Goal: Navigation & Orientation: Find specific page/section

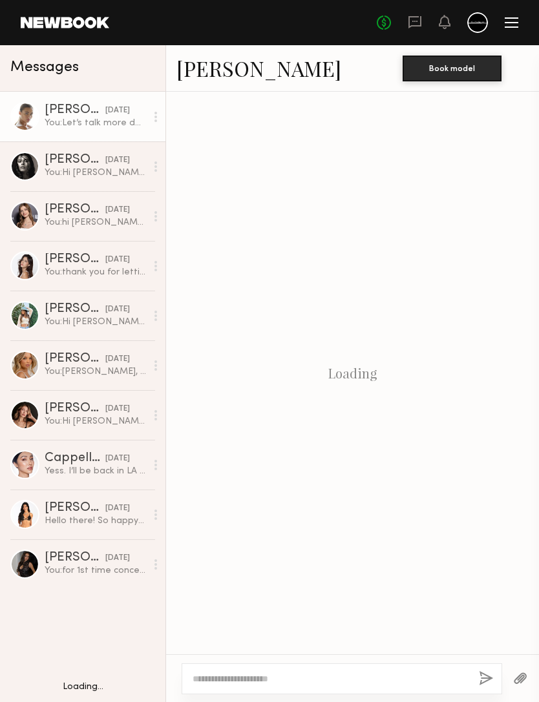
scroll to position [964, 0]
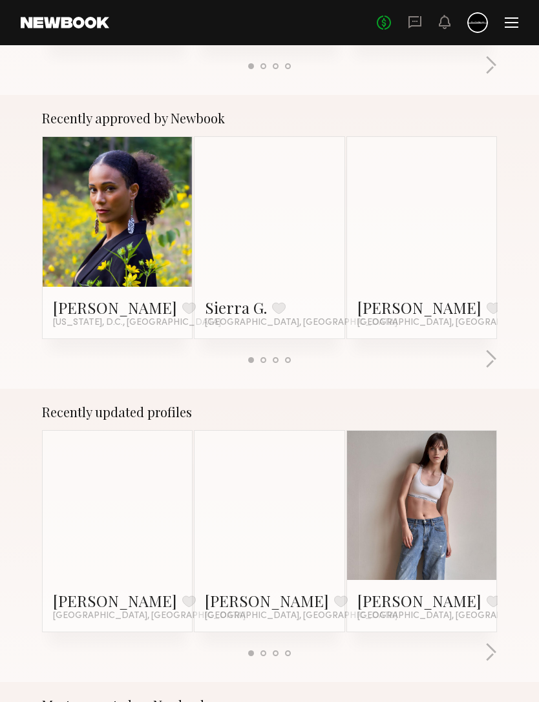
scroll to position [448, 0]
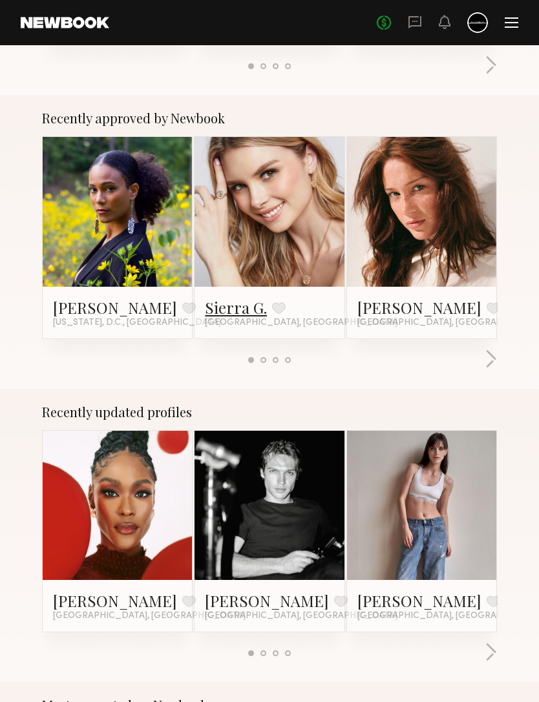
click at [245, 306] on link "Sierra G." at bounding box center [236, 308] width 62 height 21
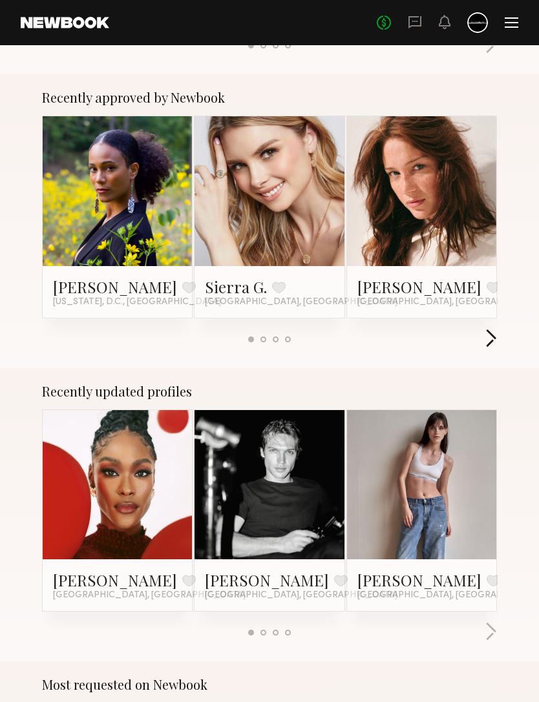
click at [495, 348] on button "button" at bounding box center [490, 339] width 12 height 21
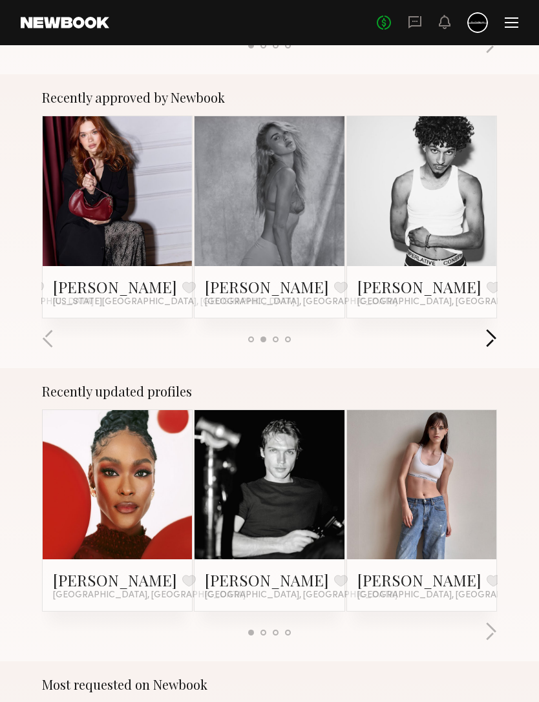
click at [493, 347] on button "button" at bounding box center [490, 339] width 12 height 21
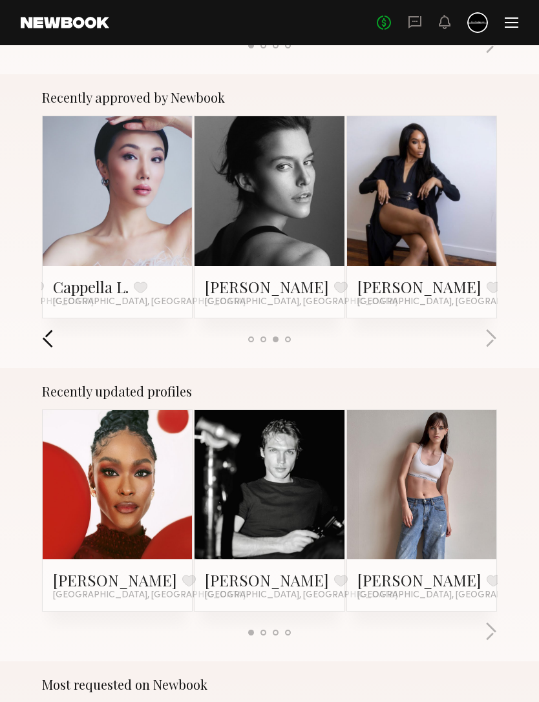
click at [50, 348] on button "button" at bounding box center [48, 339] width 12 height 21
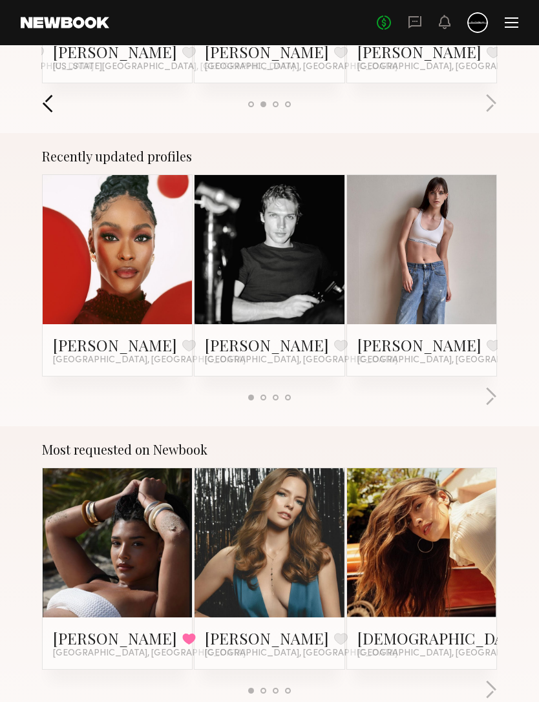
scroll to position [740, 0]
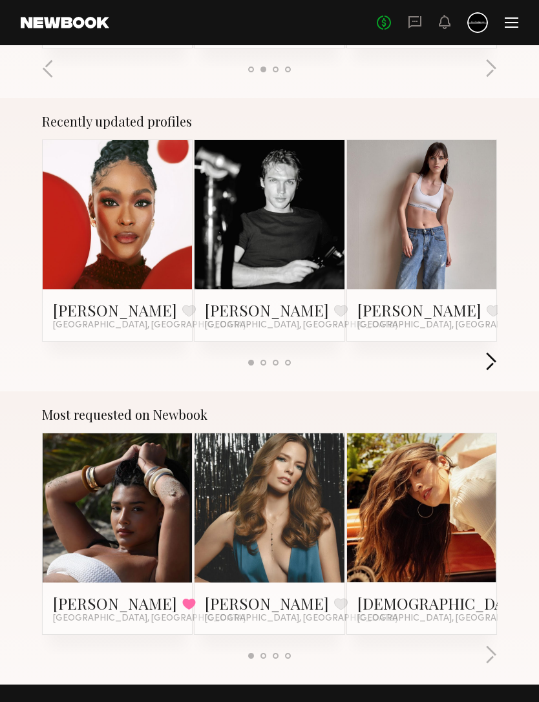
click at [492, 362] on button "button" at bounding box center [490, 362] width 12 height 21
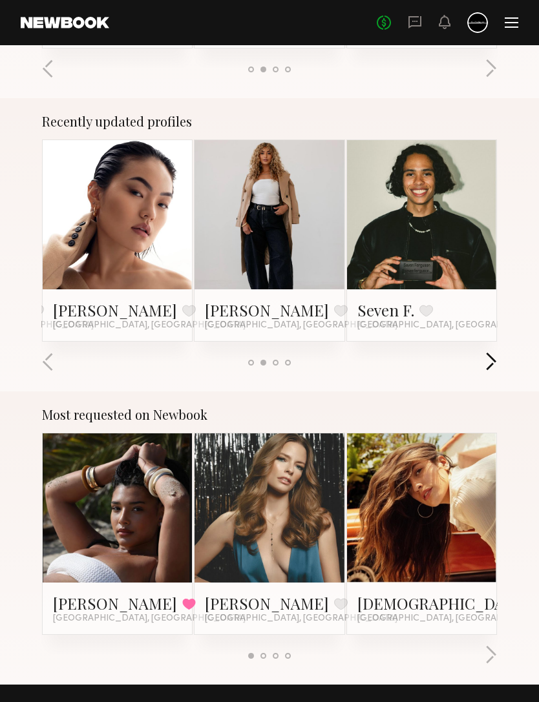
click at [488, 366] on button "button" at bounding box center [490, 362] width 12 height 21
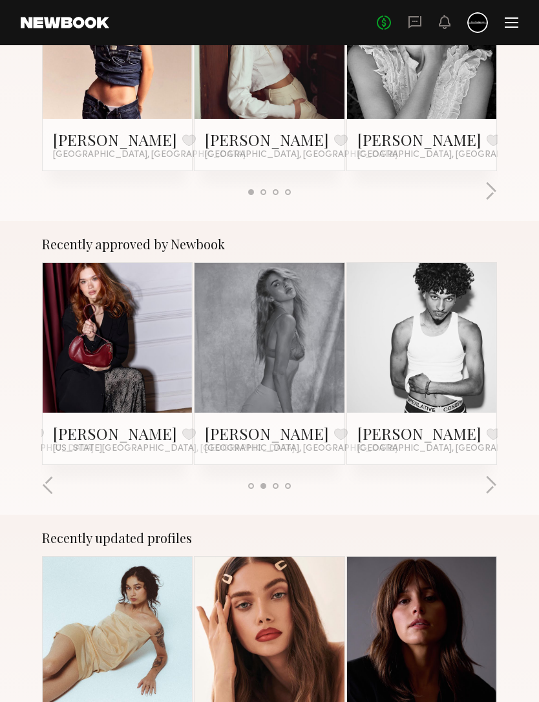
scroll to position [320, 0]
